Goal: Complete application form

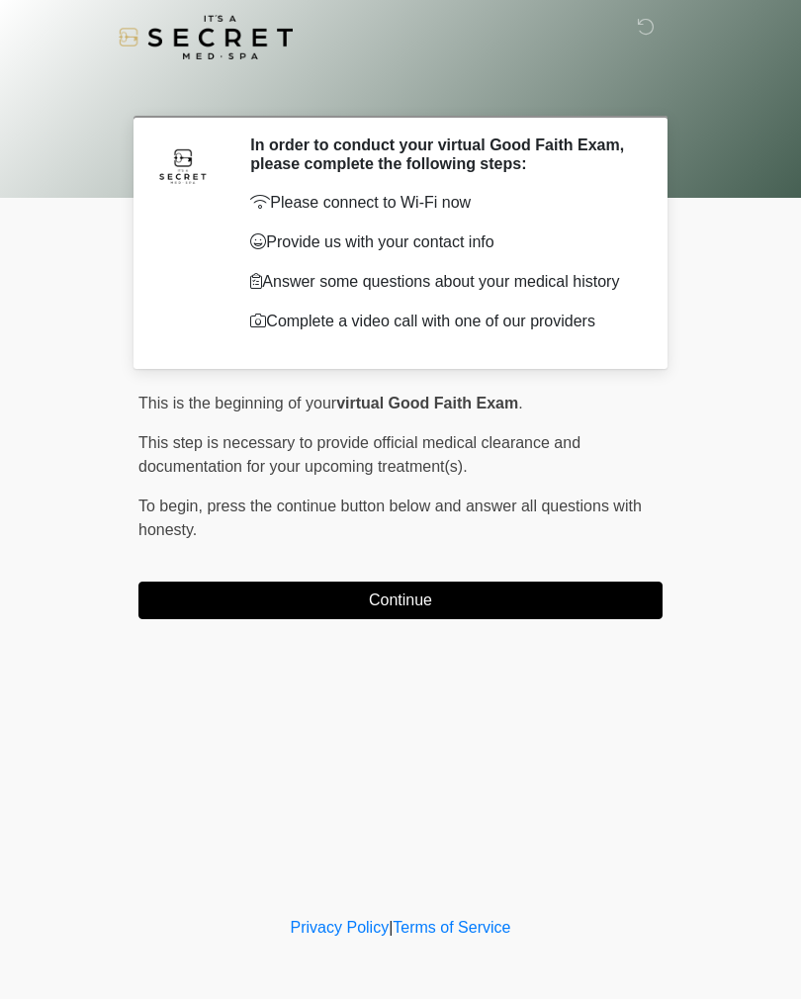
click at [538, 607] on button "Continue" at bounding box center [400, 601] width 524 height 38
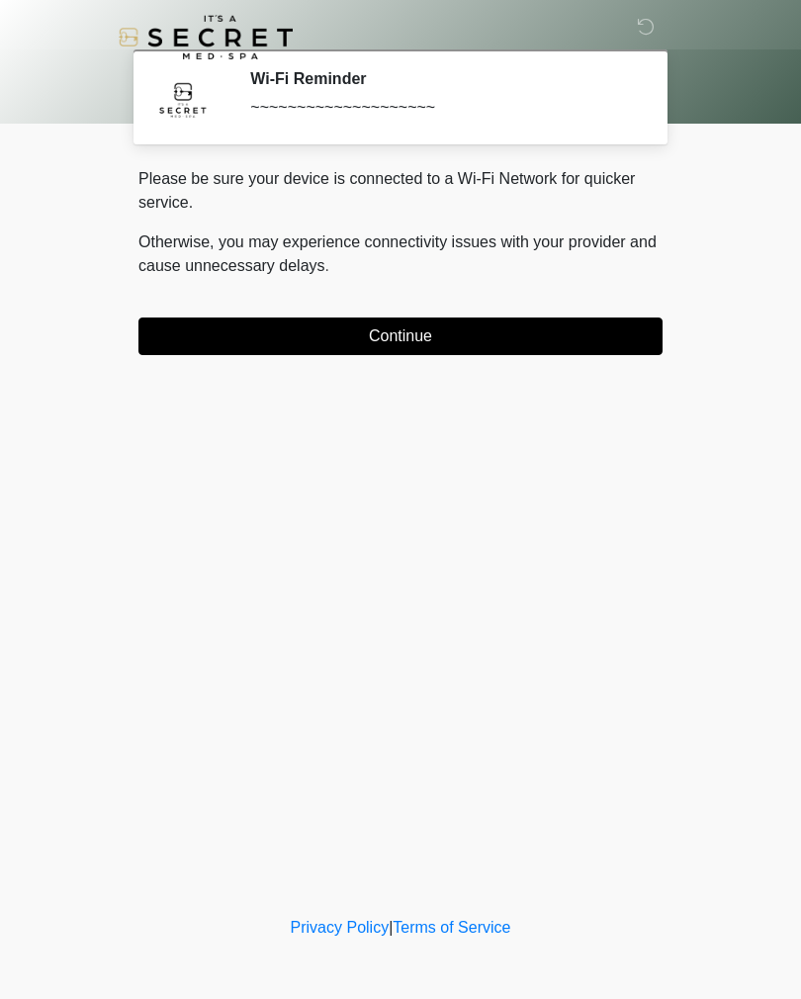
click at [551, 343] on button "Continue" at bounding box center [400, 337] width 524 height 38
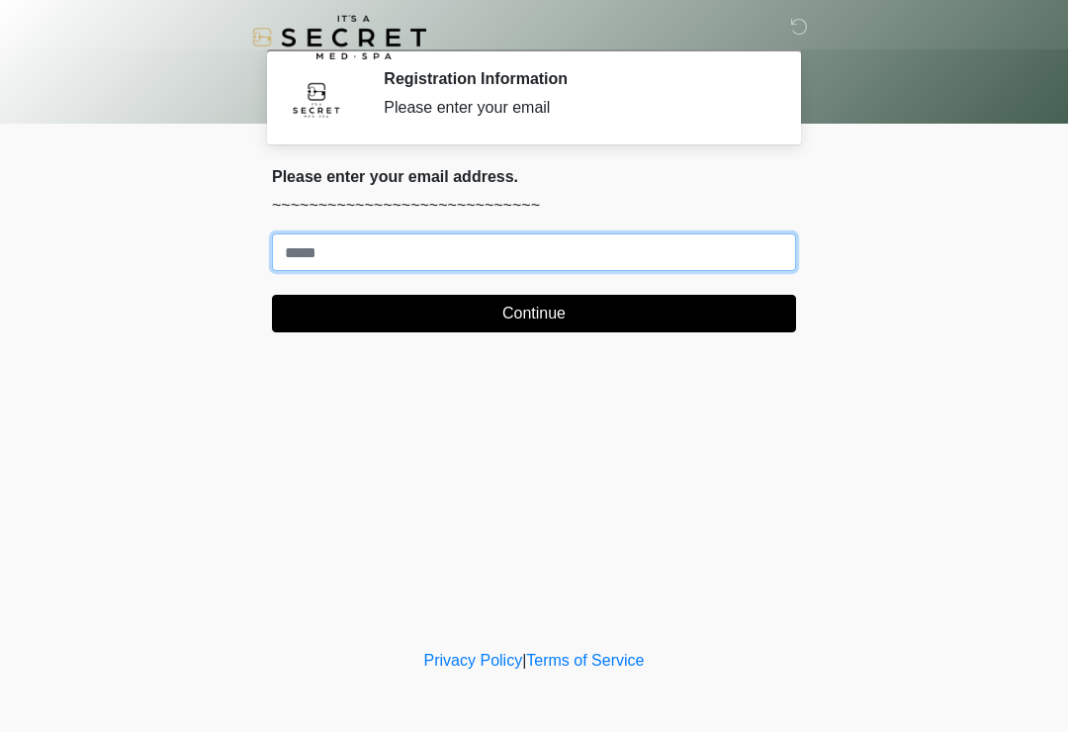
click at [638, 235] on input "Where should we email your treatment plan?" at bounding box center [534, 252] width 524 height 38
type input "**********"
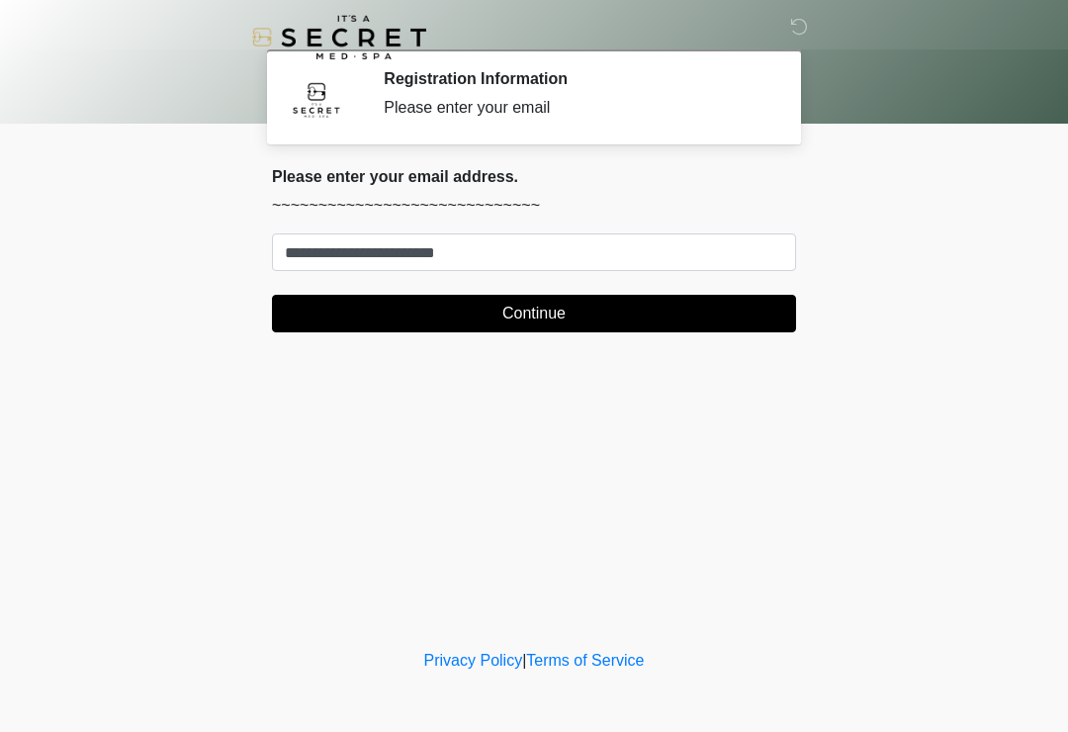
click at [700, 305] on button "Continue" at bounding box center [534, 314] width 524 height 38
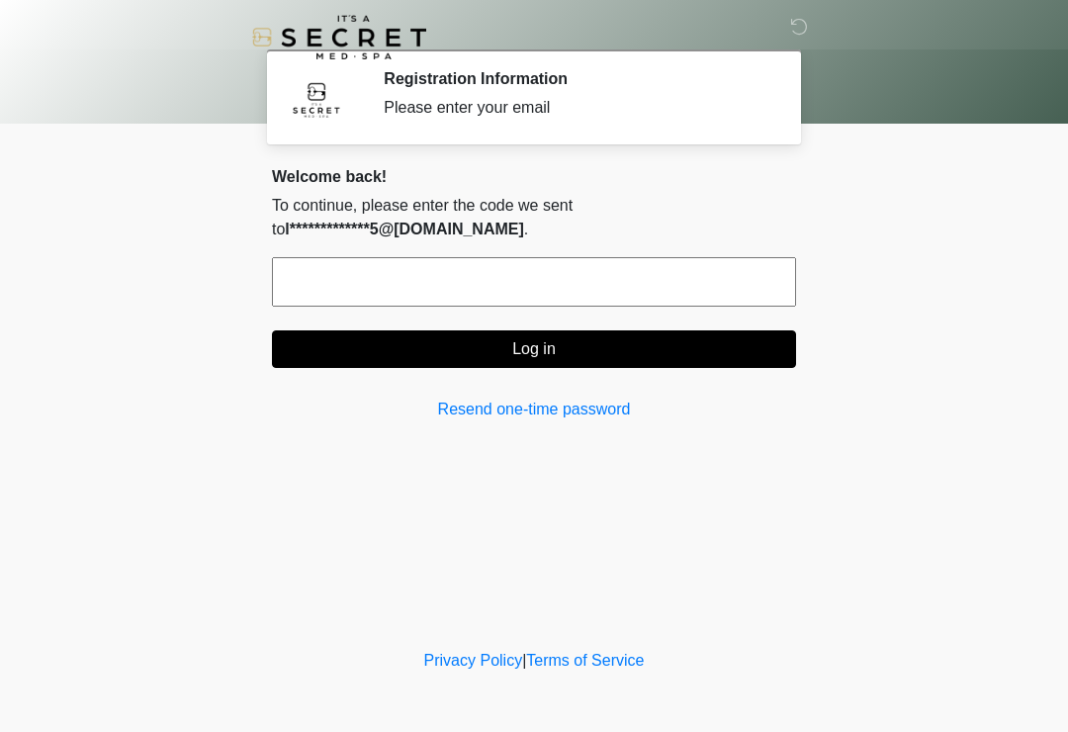
click at [546, 287] on input "text" at bounding box center [534, 281] width 524 height 49
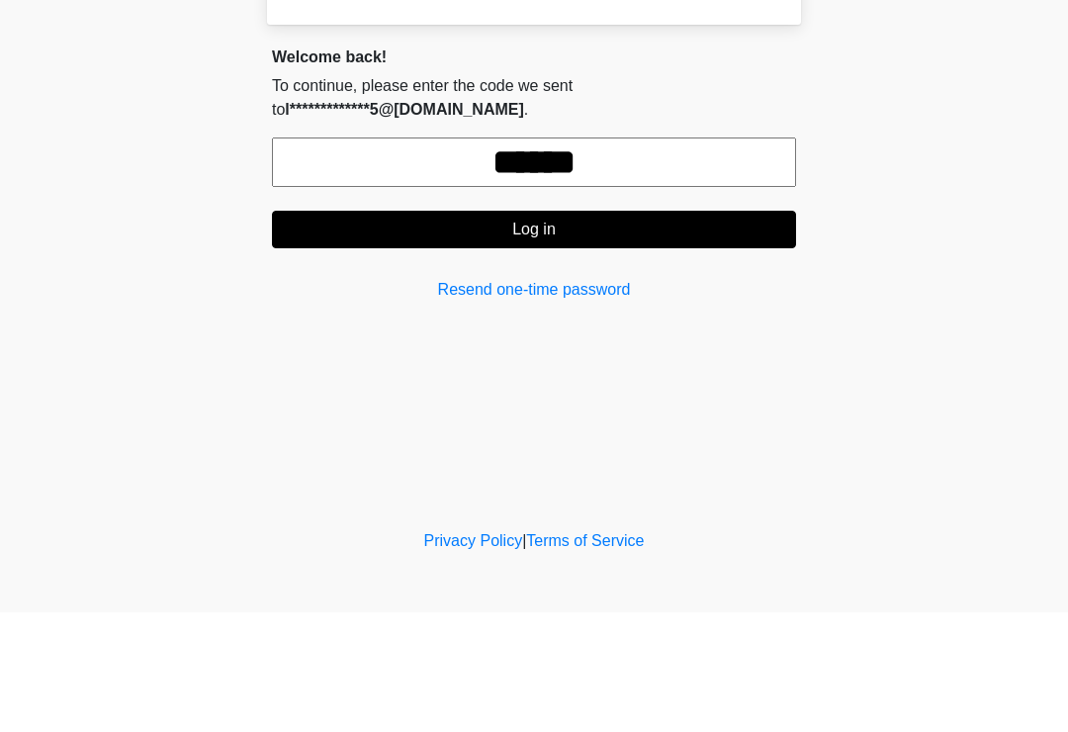
type input "******"
click at [689, 330] on button "Log in" at bounding box center [534, 349] width 524 height 38
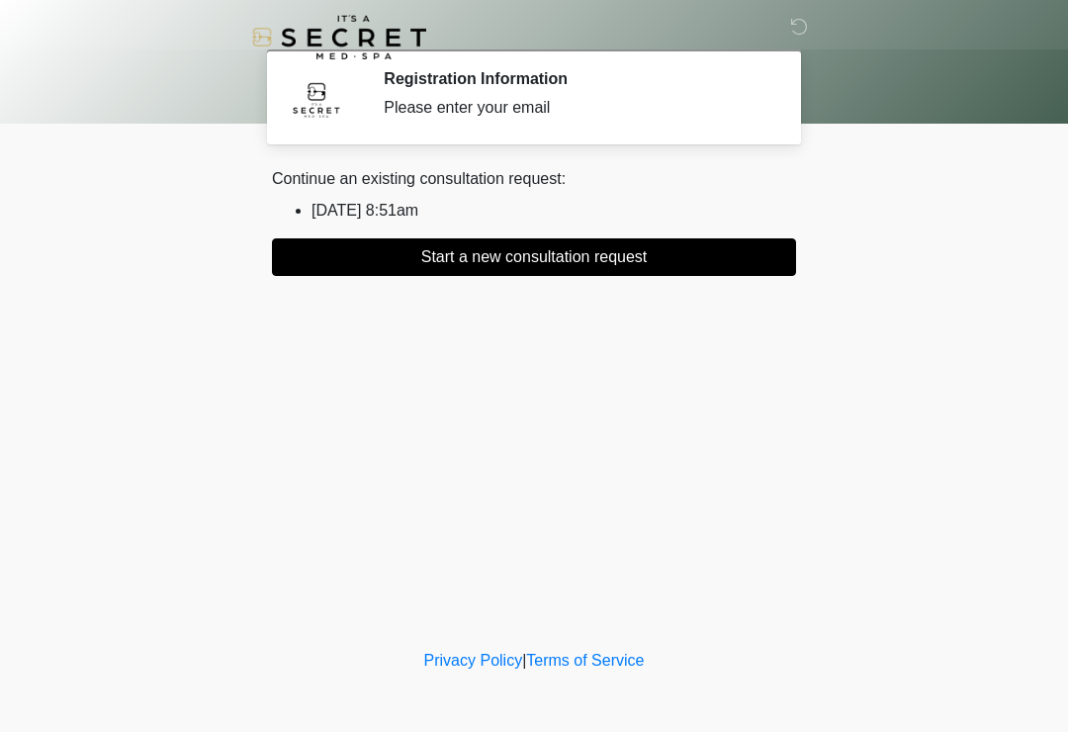
click at [627, 245] on button "Start a new consultation request" at bounding box center [534, 257] width 524 height 38
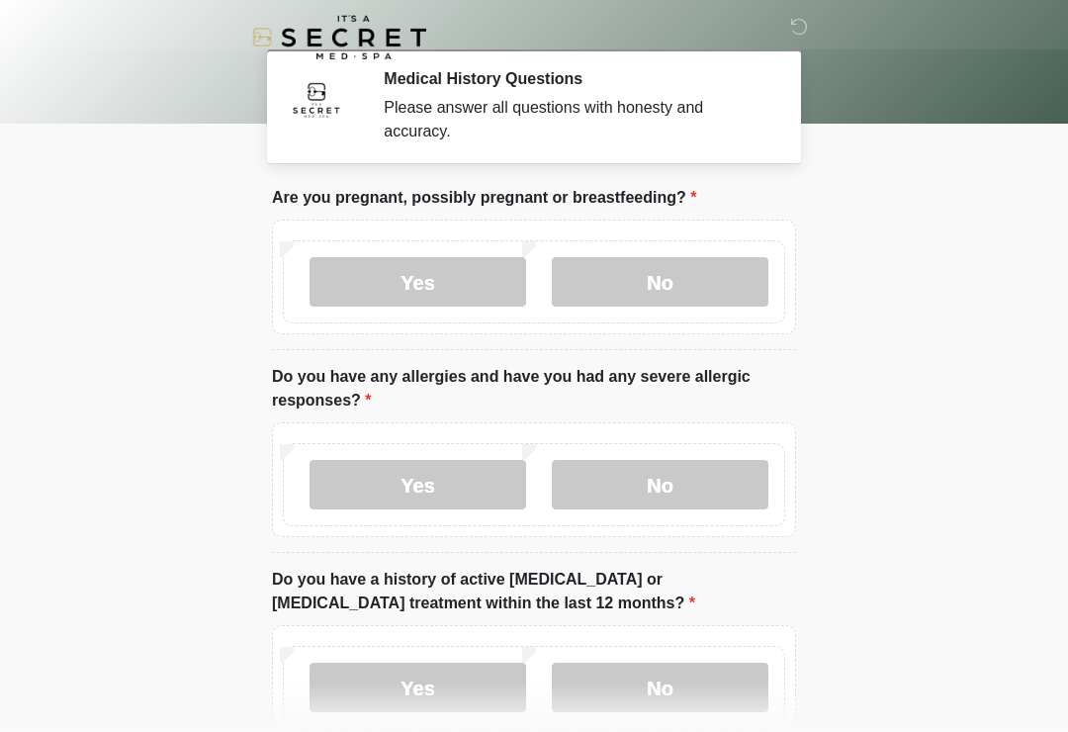
click at [680, 285] on label "No" at bounding box center [660, 281] width 217 height 49
click at [724, 490] on label "No" at bounding box center [660, 484] width 217 height 49
click at [743, 682] on label "No" at bounding box center [660, 687] width 217 height 49
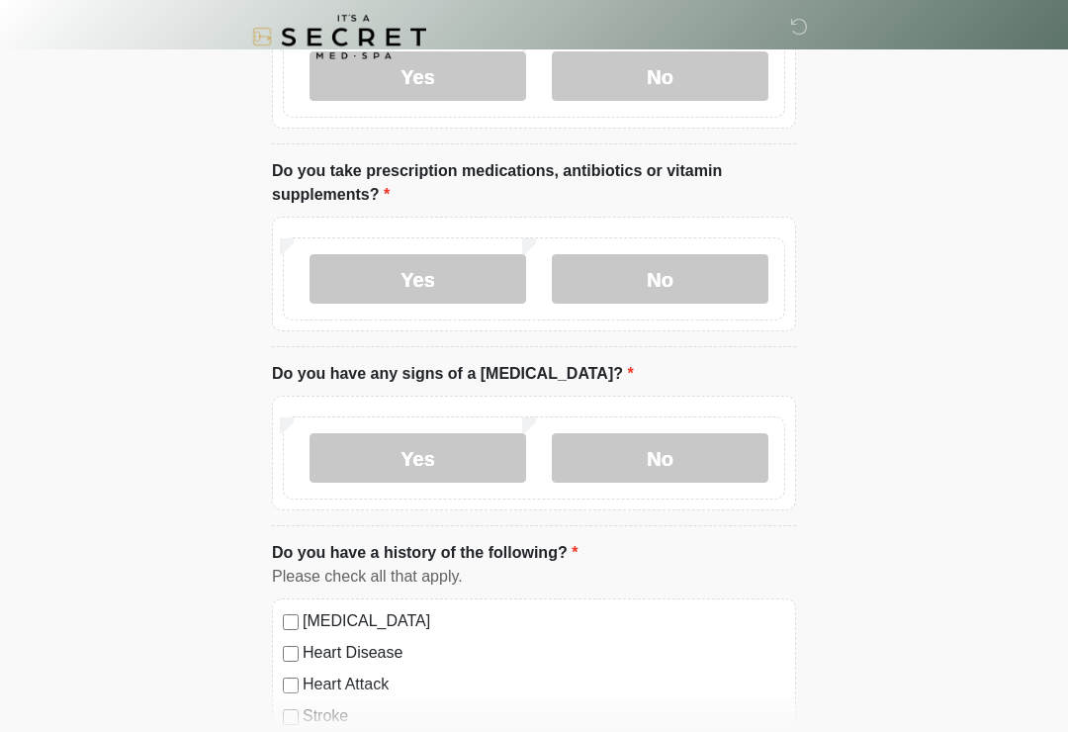
scroll to position [634, 0]
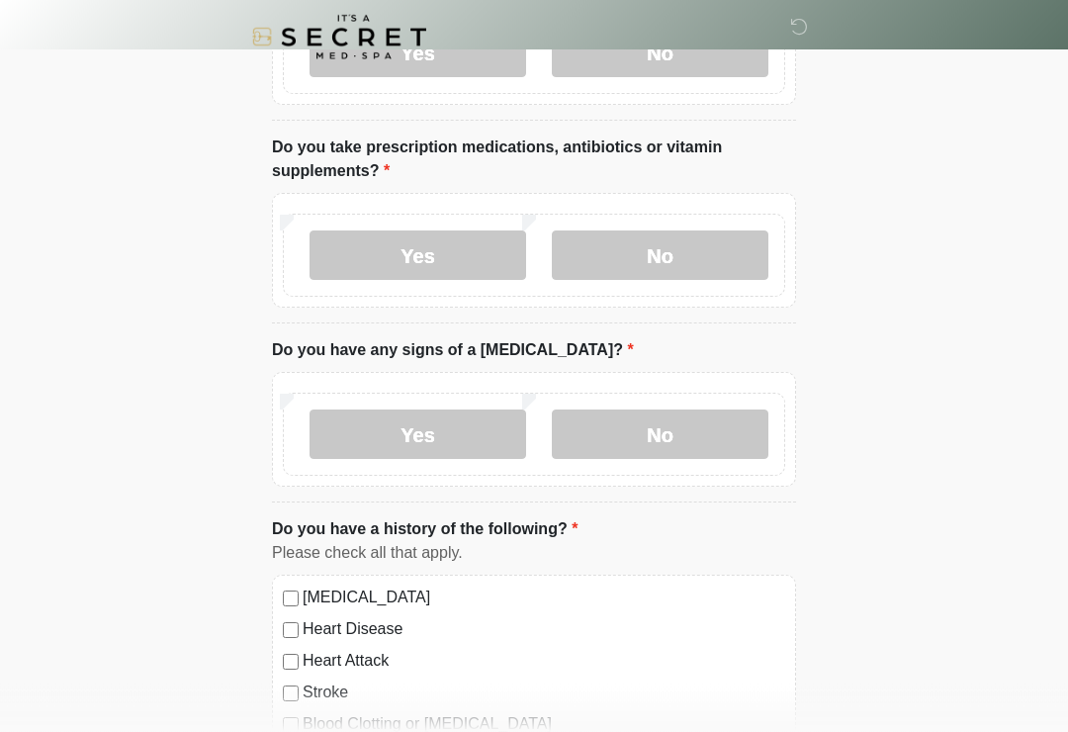
click at [711, 259] on label "No" at bounding box center [660, 255] width 217 height 49
click at [703, 446] on label "No" at bounding box center [660, 434] width 217 height 49
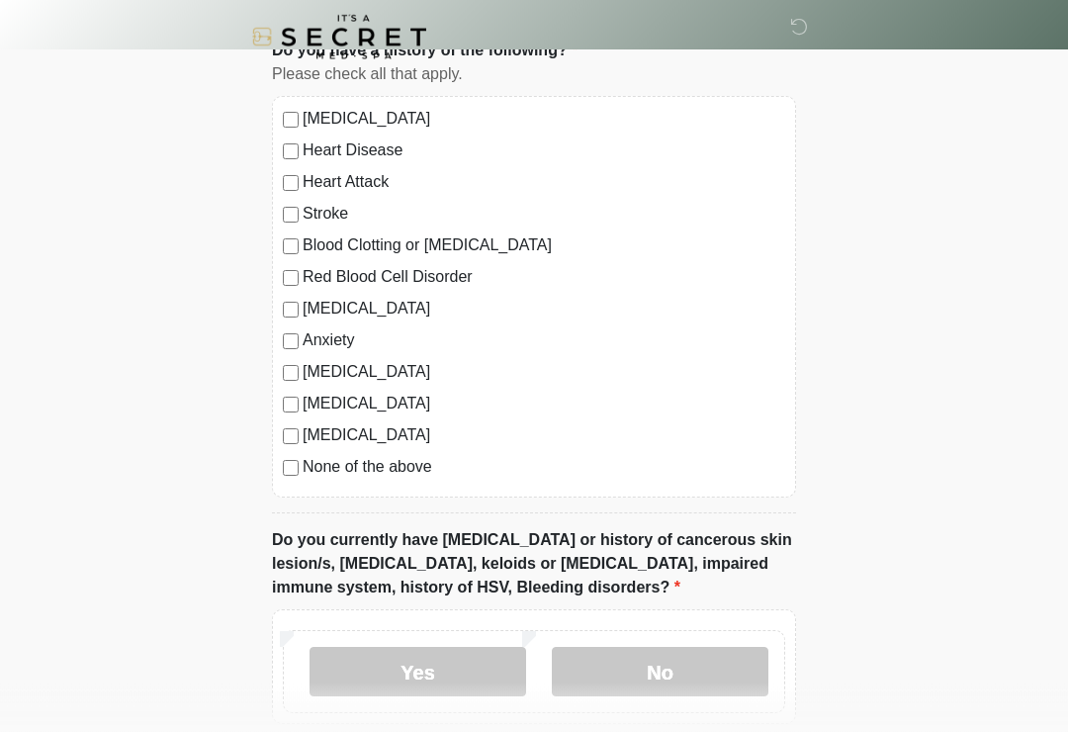
scroll to position [1116, 0]
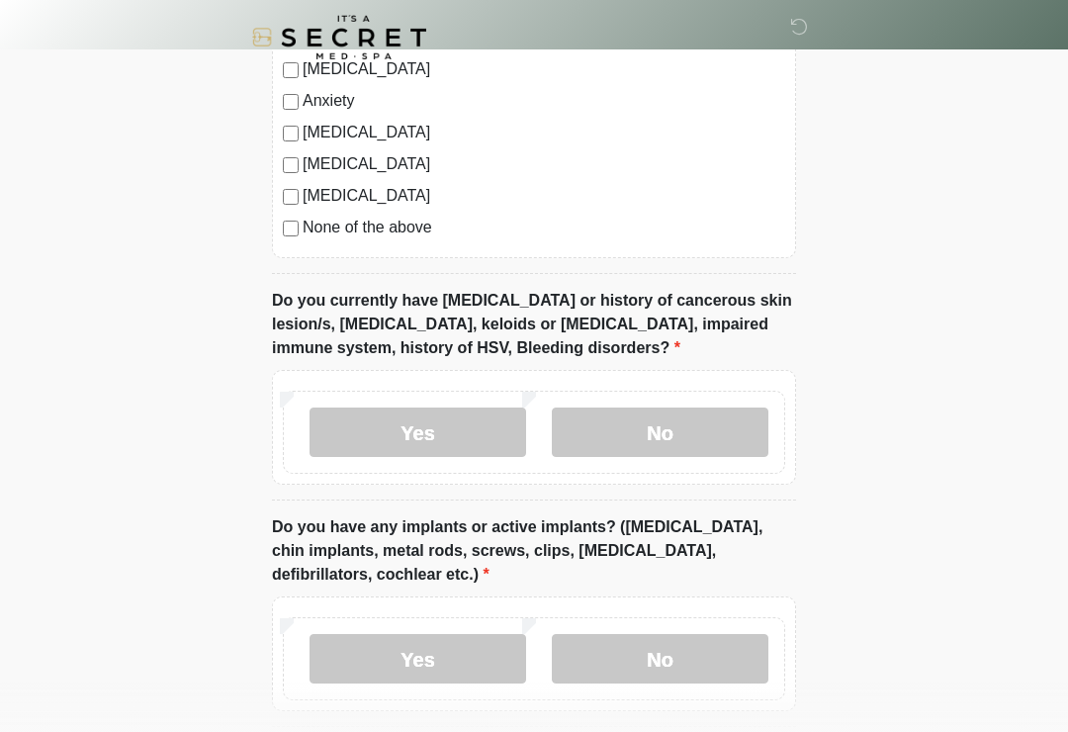
click at [719, 413] on label "No" at bounding box center [660, 432] width 217 height 49
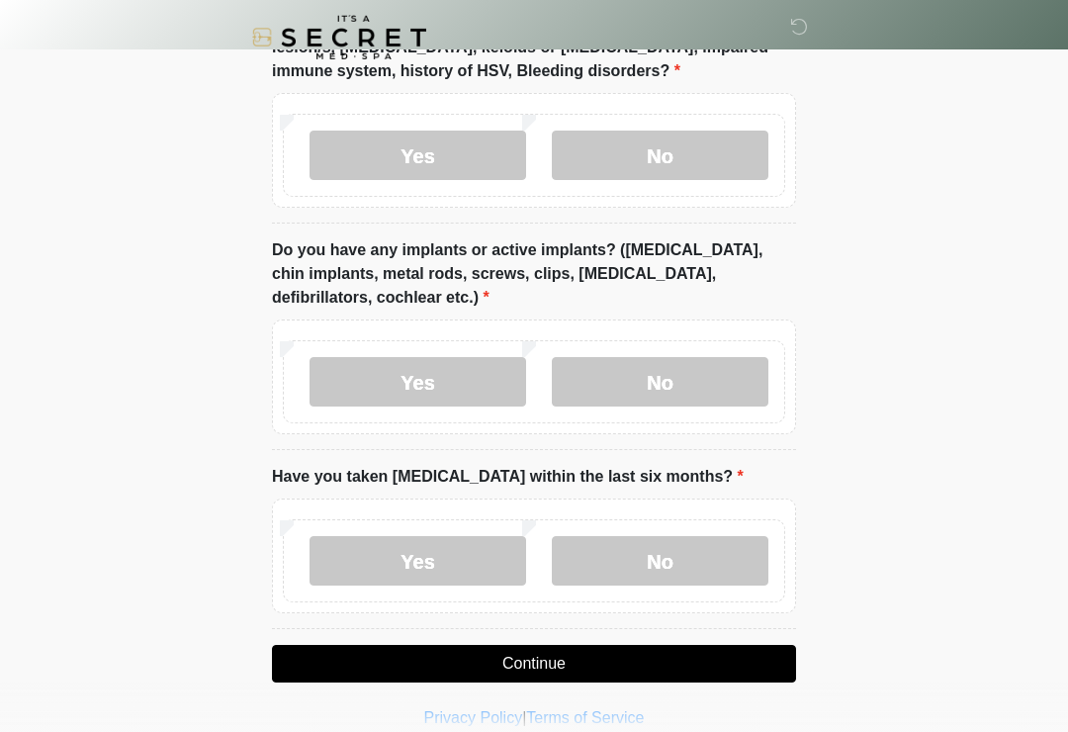
scroll to position [1653, 0]
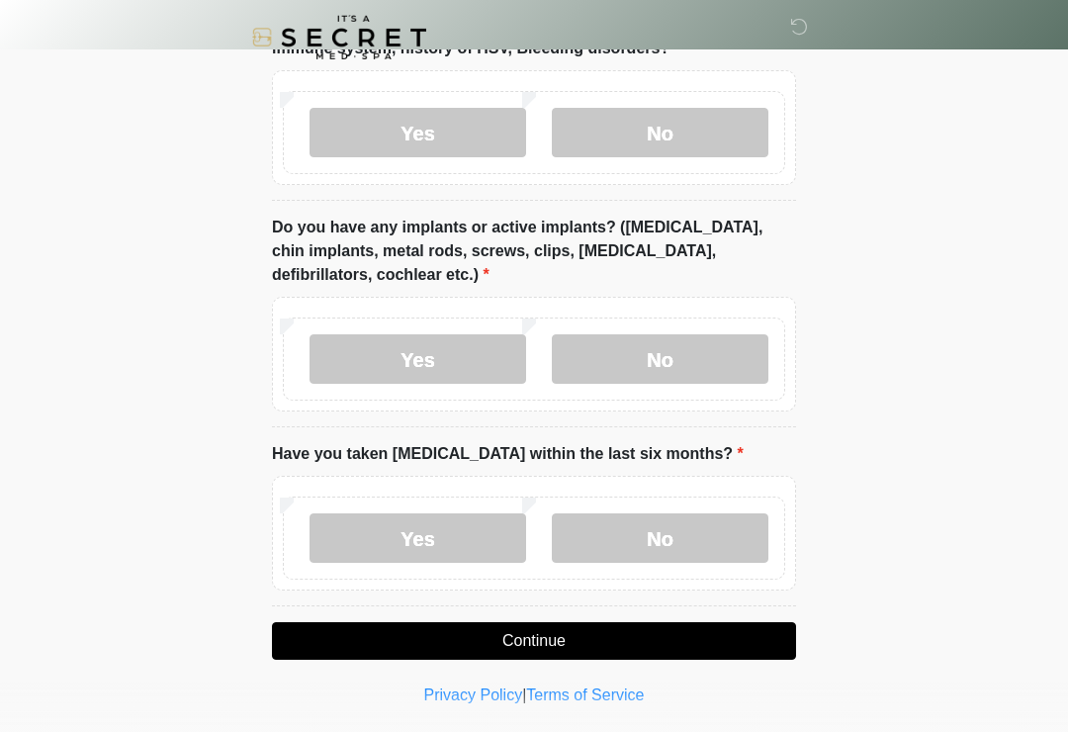
click at [696, 354] on label "No" at bounding box center [660, 358] width 217 height 49
click at [678, 540] on label "No" at bounding box center [660, 537] width 217 height 49
click at [666, 643] on button "Continue" at bounding box center [534, 641] width 524 height 38
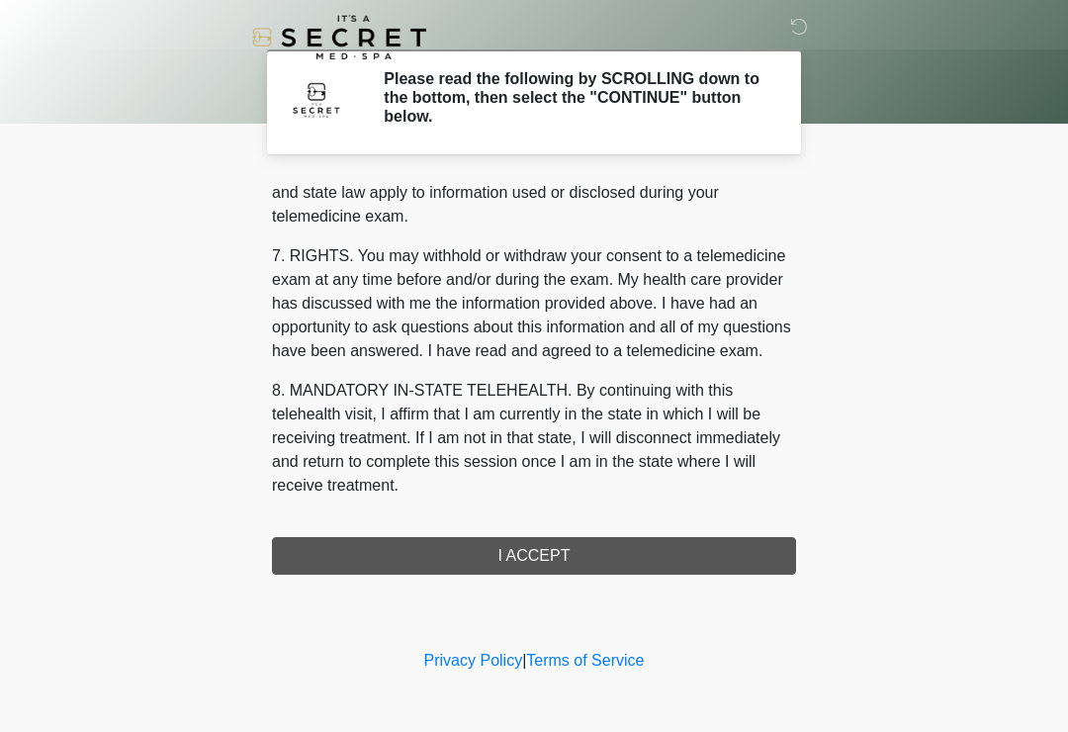
scroll to position [811, 0]
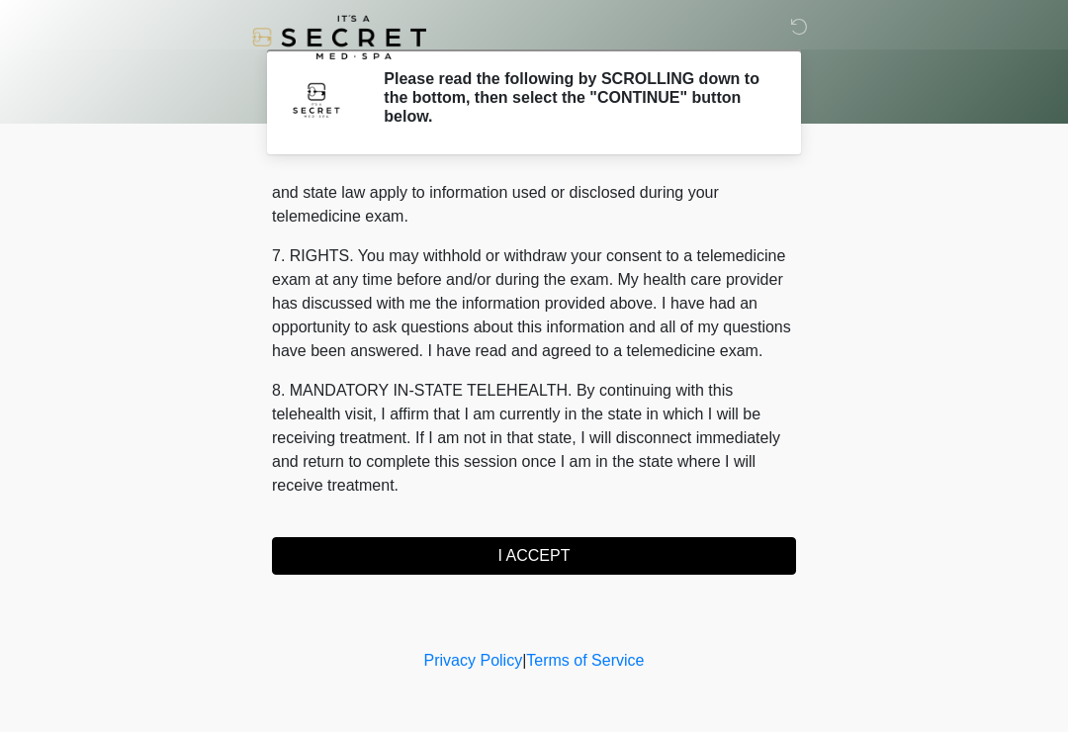
click at [626, 561] on button "I ACCEPT" at bounding box center [534, 556] width 524 height 38
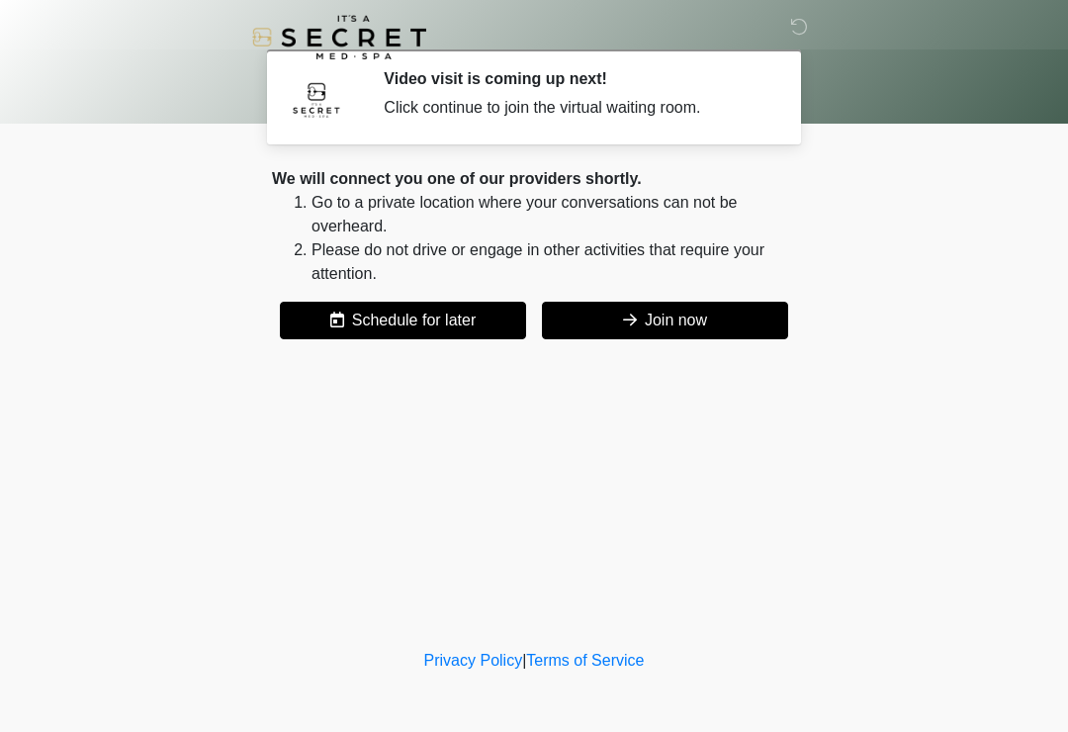
click at [721, 332] on button "Join now" at bounding box center [665, 321] width 246 height 38
